Goal: Task Accomplishment & Management: Complete application form

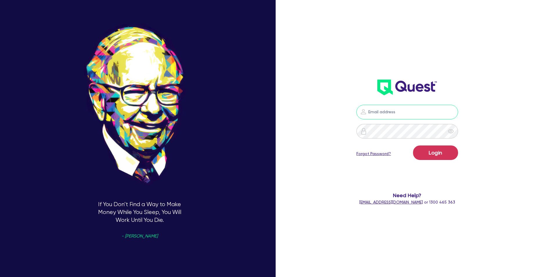
type input "[EMAIL_ADDRESS][DOMAIN_NAME]"
click at [437, 152] on button "Login" at bounding box center [435, 153] width 45 height 15
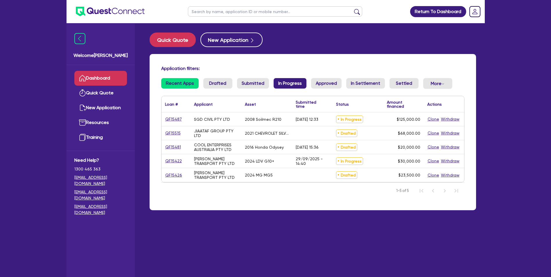
click at [297, 82] on link "In Progress" at bounding box center [290, 83] width 33 height 10
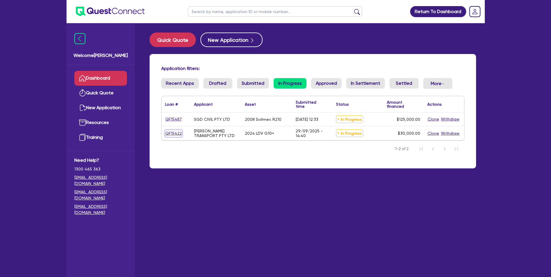
click at [176, 135] on link "QF15422" at bounding box center [173, 133] width 17 height 7
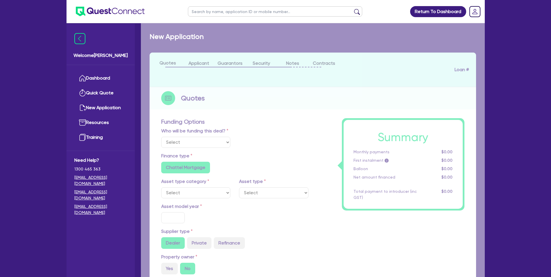
select select "Quest Finance - Own Book"
select select "CARS_AND_LIGHT_TRUCKS"
type input "2024"
radio input "false"
radio input "true"
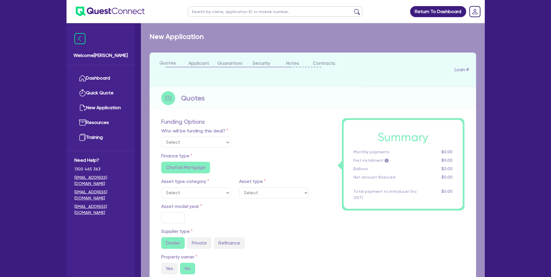
radio input "true"
type input "30,000"
type input "30"
type input "9,000"
type input "10"
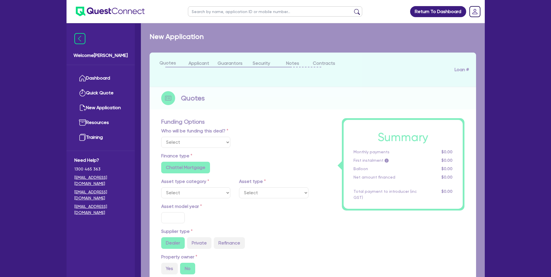
type input "3,000"
type input "17.95"
select select "VANS_AND_UTES"
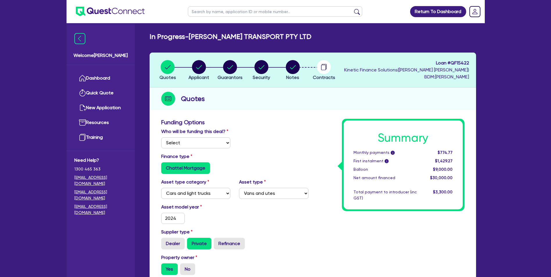
scroll to position [281, 0]
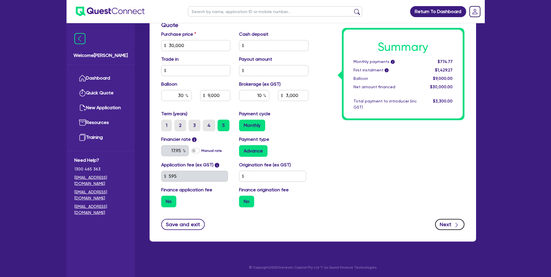
click at [456, 226] on icon "button" at bounding box center [457, 225] width 6 height 6
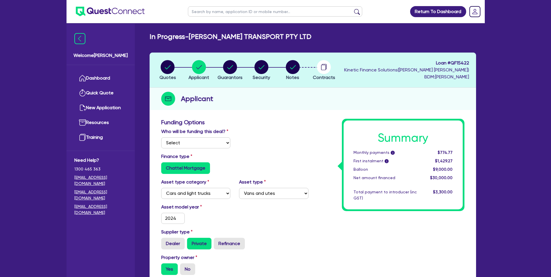
select select "COMPANY"
select select "TRANSPORT_WAREHOUSING"
select select "POSTAL_DELIVERY"
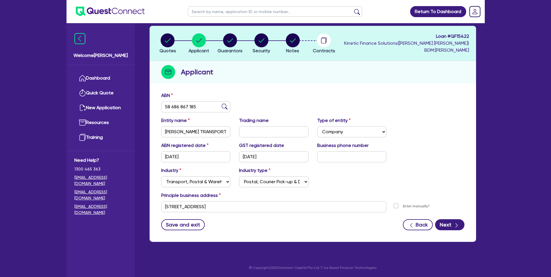
scroll to position [27, 0]
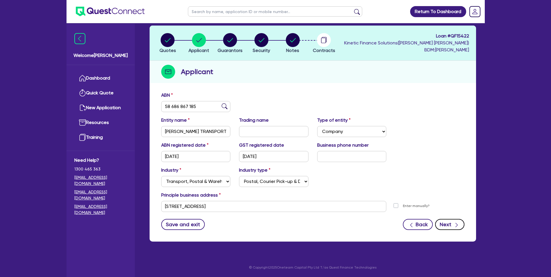
click at [449, 227] on button "Next" at bounding box center [449, 224] width 29 height 11
select select "MS"
select select "[GEOGRAPHIC_DATA]"
select select "MARRIED"
select select "VEHICLE"
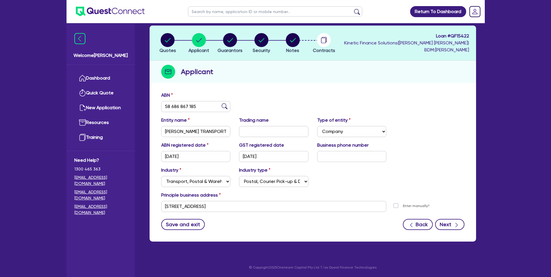
select select "CASH"
select select "INVESTMENT_PROPERTY"
select select "VEHICLE"
select select "MORTGAGE"
select select "VEHICLE_LOAN"
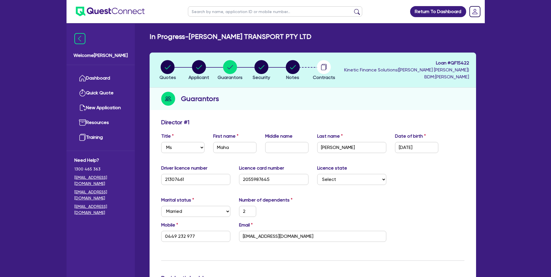
click at [301, 87] on header "Quotes Applicant [GEOGRAPHIC_DATA] Security Notes Contracts Loan # QF15422 Kine…" at bounding box center [313, 70] width 326 height 35
click at [320, 68] on circle "button" at bounding box center [324, 67] width 14 height 14
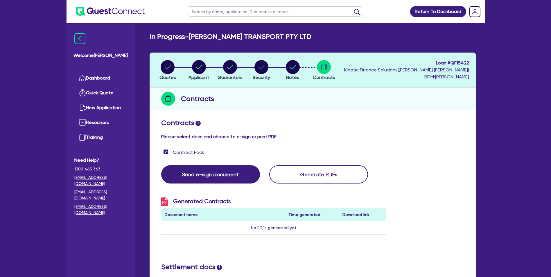
click at [302, 75] on li "Notes" at bounding box center [292, 70] width 31 height 20
click at [299, 68] on circle "button" at bounding box center [293, 67] width 14 height 14
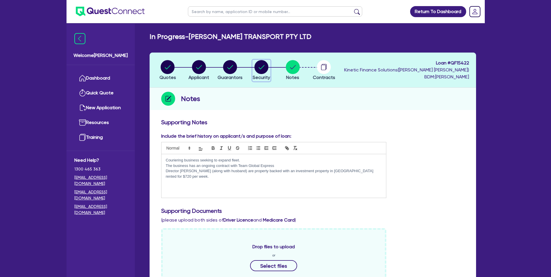
click at [263, 73] on circle "button" at bounding box center [261, 67] width 14 height 14
select select "CARS_AND_LIGHT_TRUCKS"
select select "VANS_AND_UTES"
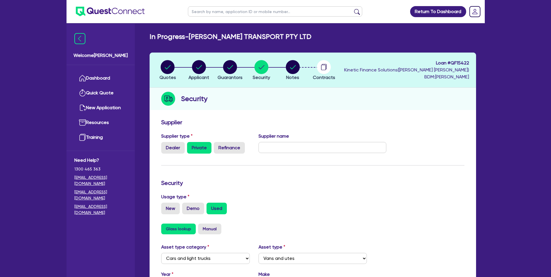
click at [280, 75] on li "Notes" at bounding box center [292, 70] width 31 height 20
click at [297, 75] on span "Notes" at bounding box center [292, 78] width 13 height 6
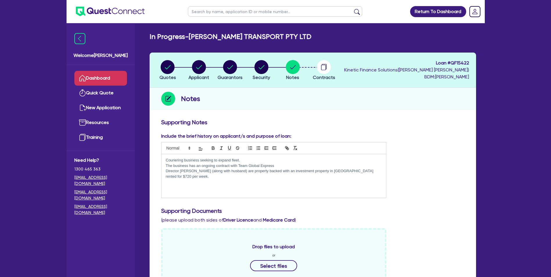
click at [99, 81] on link "Dashboard" at bounding box center [100, 78] width 53 height 15
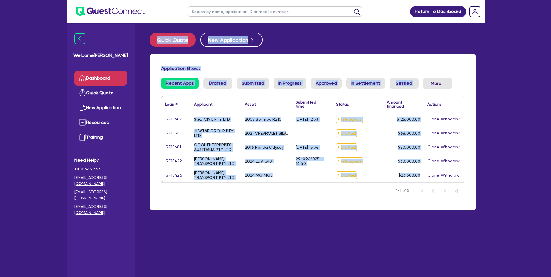
drag, startPoint x: 489, startPoint y: 164, endPoint x: 43, endPoint y: 9, distance: 471.8
click at [43, 9] on div "Return To Dashboard Edit Profile Logout Welcome Farhan Dashboard Quick Quote Ne…" at bounding box center [275, 150] width 551 height 300
drag, startPoint x: 43, startPoint y: 9, endPoint x: 37, endPoint y: 50, distance: 41.3
click at [37, 50] on div "Return To Dashboard Edit Profile Logout Welcome Farhan Dashboard Quick Quote Ne…" at bounding box center [275, 150] width 551 height 300
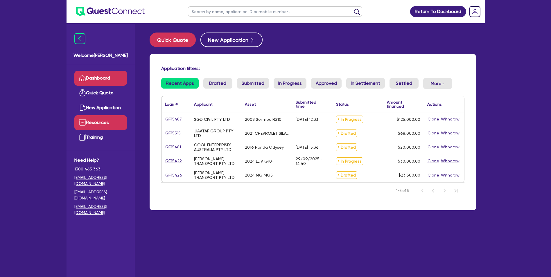
click at [100, 125] on link "Resources" at bounding box center [100, 122] width 53 height 15
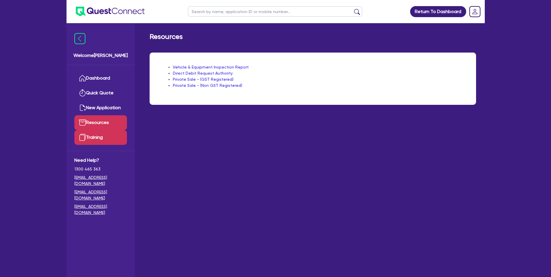
click at [100, 138] on link "Training" at bounding box center [100, 137] width 53 height 15
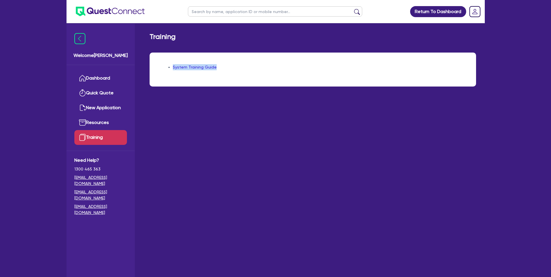
drag, startPoint x: 173, startPoint y: 63, endPoint x: 216, endPoint y: 68, distance: 43.5
click at [216, 68] on div "System Training Guide" at bounding box center [313, 70] width 326 height 34
click at [216, 68] on li "System Training Guide" at bounding box center [319, 67] width 292 height 6
click at [260, 123] on main "Training System Training Guide" at bounding box center [313, 154] width 344 height 263
click at [39, 80] on div "Return To Dashboard Edit Profile Logout Welcome Farhan Dashboard Quick Quote Ne…" at bounding box center [275, 150] width 551 height 300
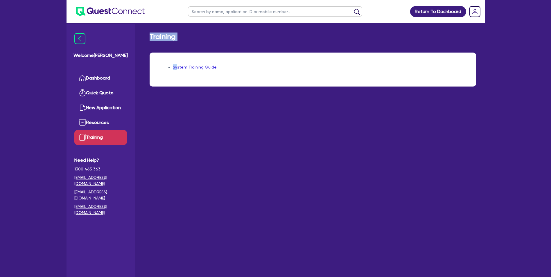
drag, startPoint x: 177, startPoint y: 41, endPoint x: 148, endPoint y: 30, distance: 30.0
click at [148, 30] on main "Training System Training Guide" at bounding box center [313, 154] width 344 height 263
click at [149, 33] on main "Training System Training Guide" at bounding box center [313, 154] width 344 height 263
click at [149, 33] on div "Training" at bounding box center [312, 37] width 335 height 8
click at [274, 107] on main "Training System Training Guide" at bounding box center [313, 154] width 344 height 263
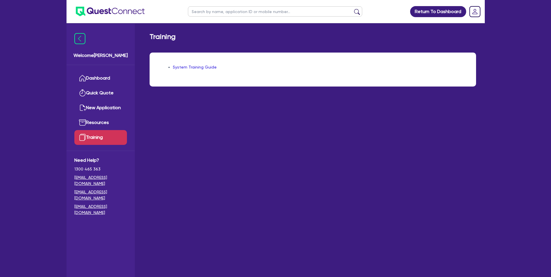
click at [192, 42] on div "Training System Training Guide" at bounding box center [313, 63] width 344 height 61
